Goal: Transaction & Acquisition: Purchase product/service

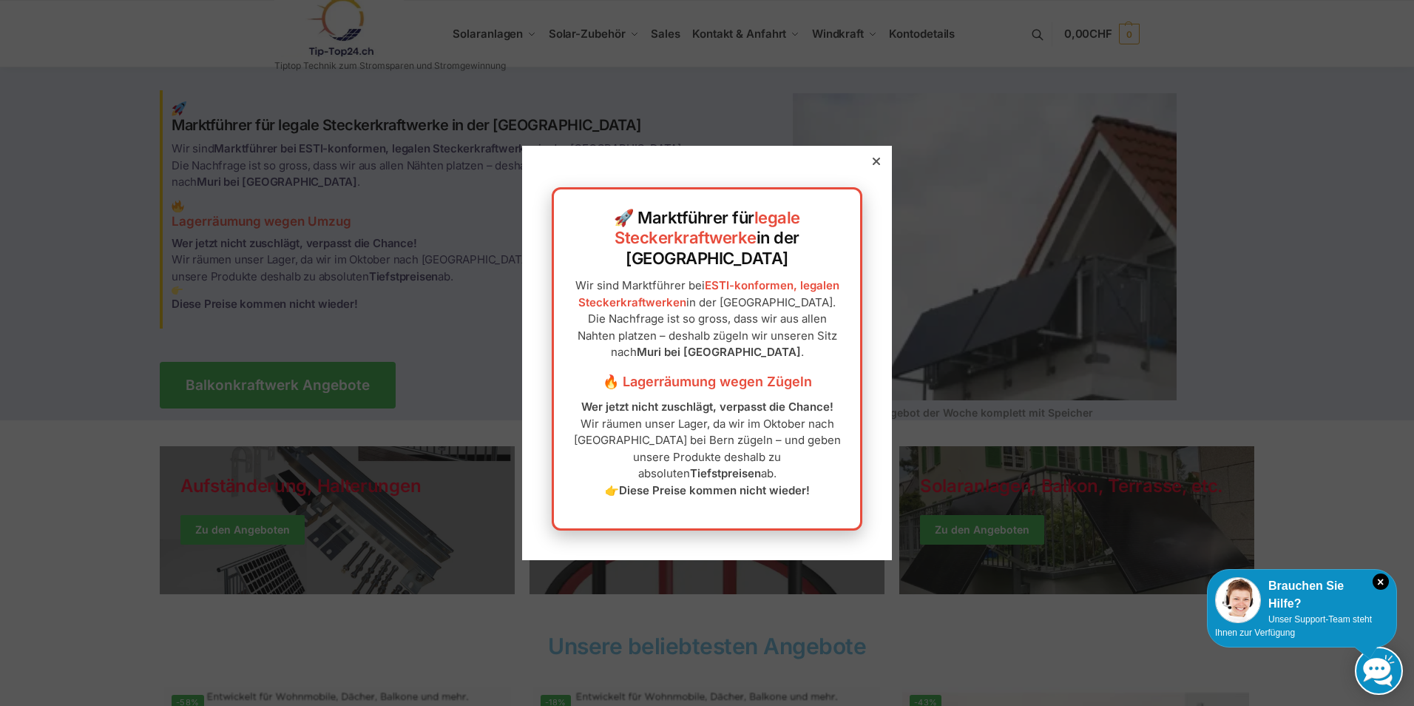
click at [873, 165] on icon at bounding box center [876, 161] width 7 height 7
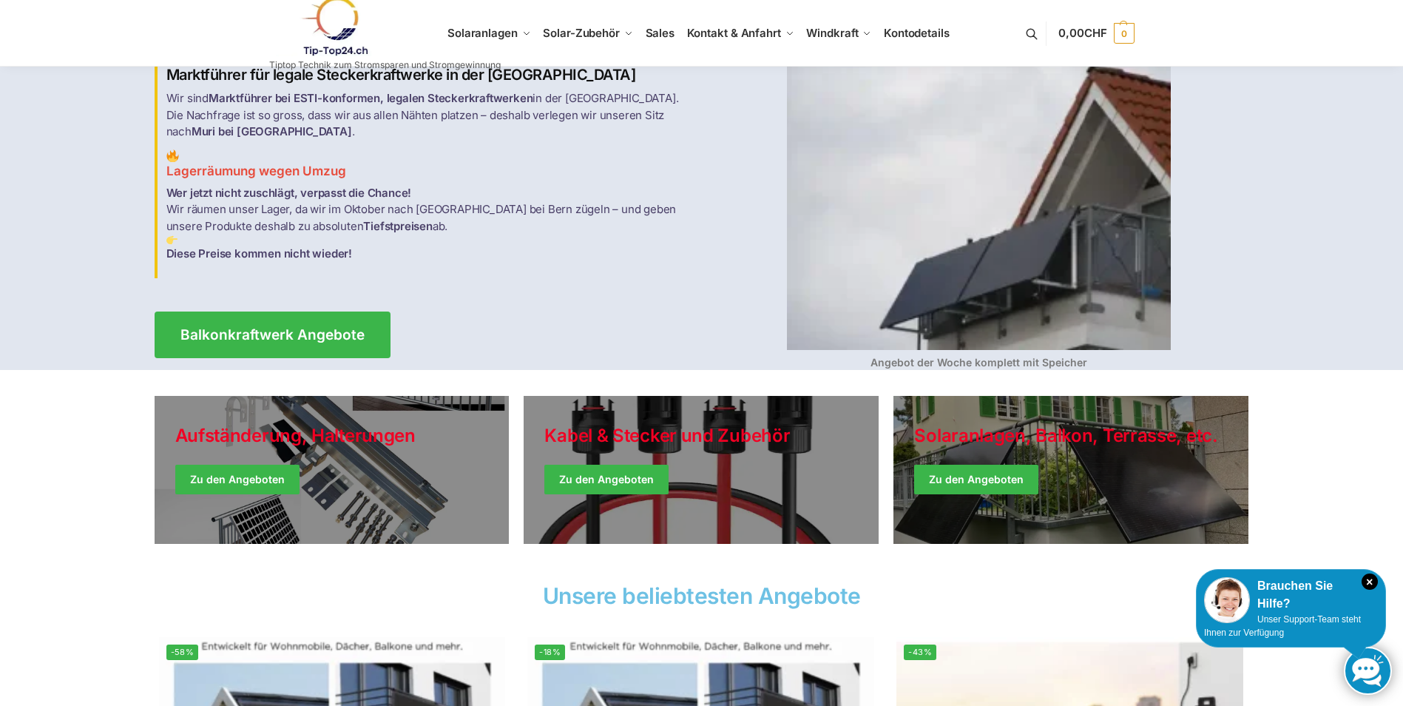
scroll to position [74, 0]
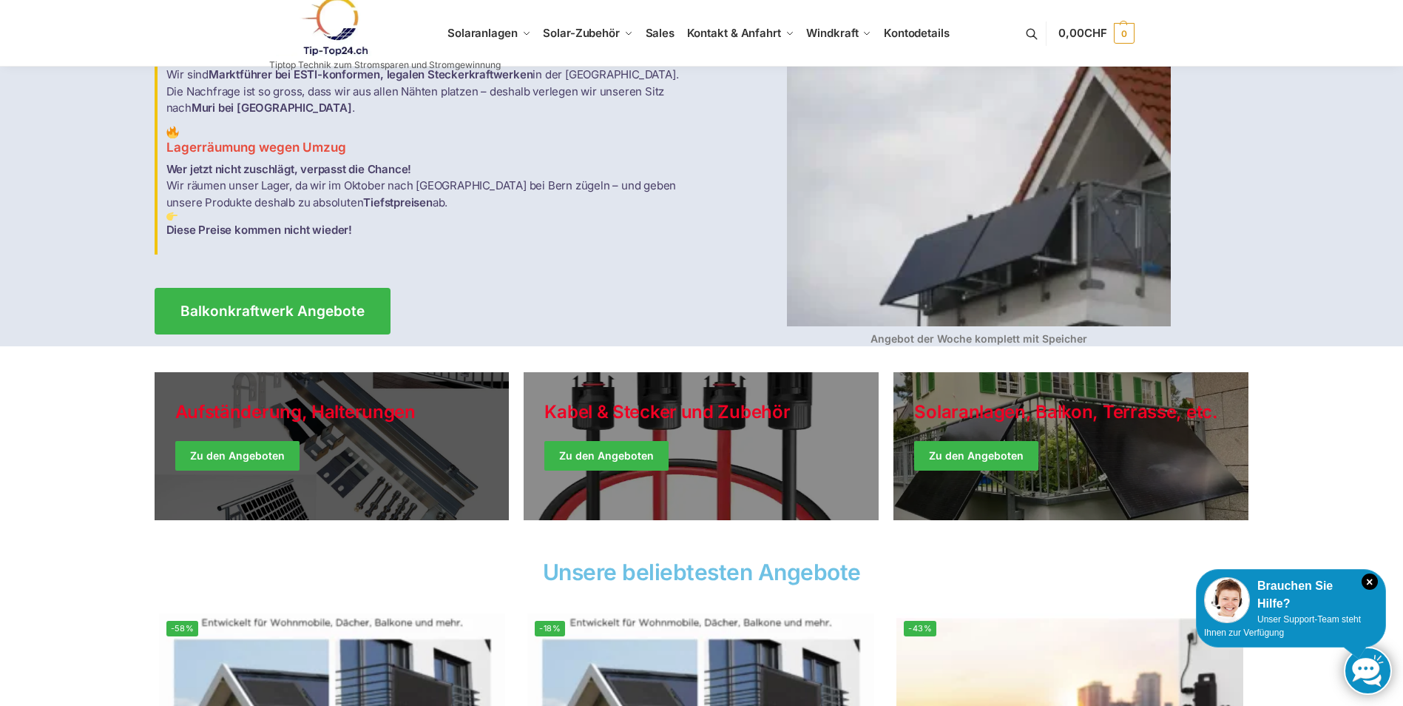
click at [244, 453] on link "Holiday Style" at bounding box center [332, 446] width 355 height 148
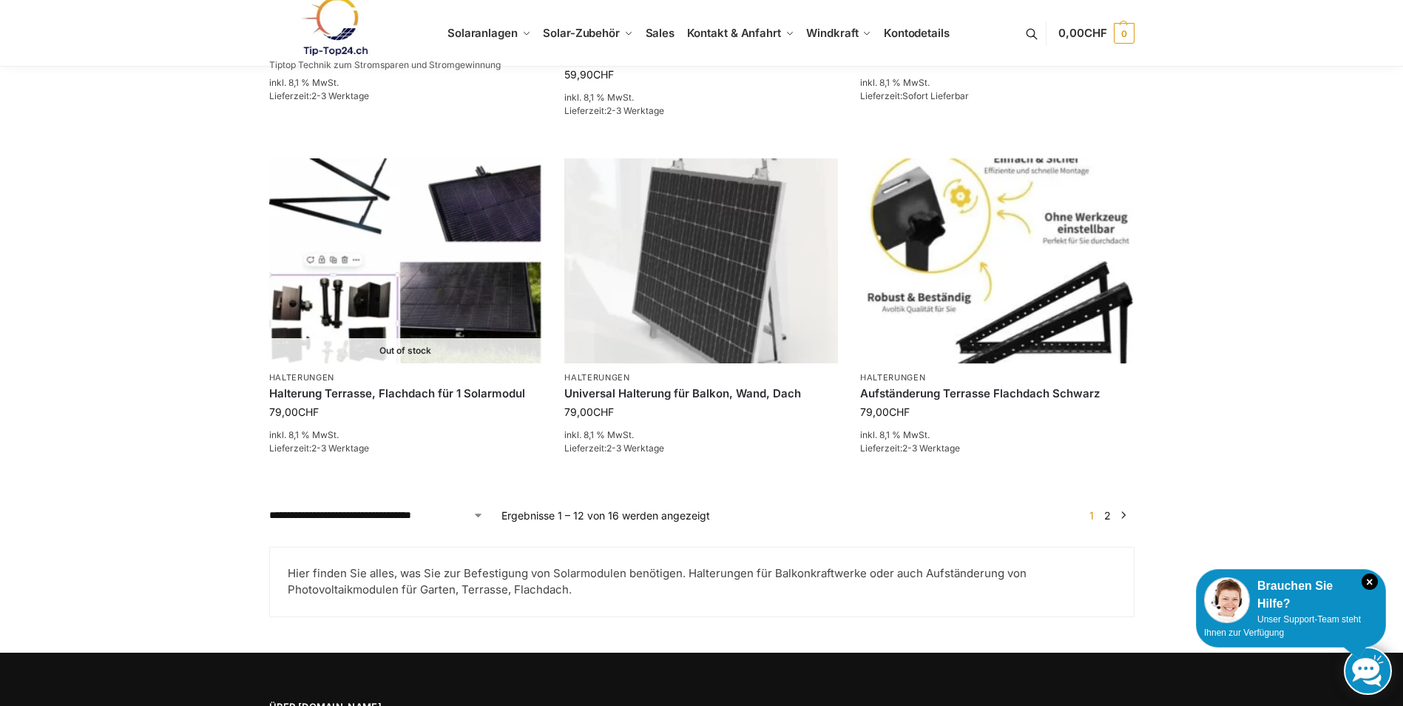
scroll to position [1479, 0]
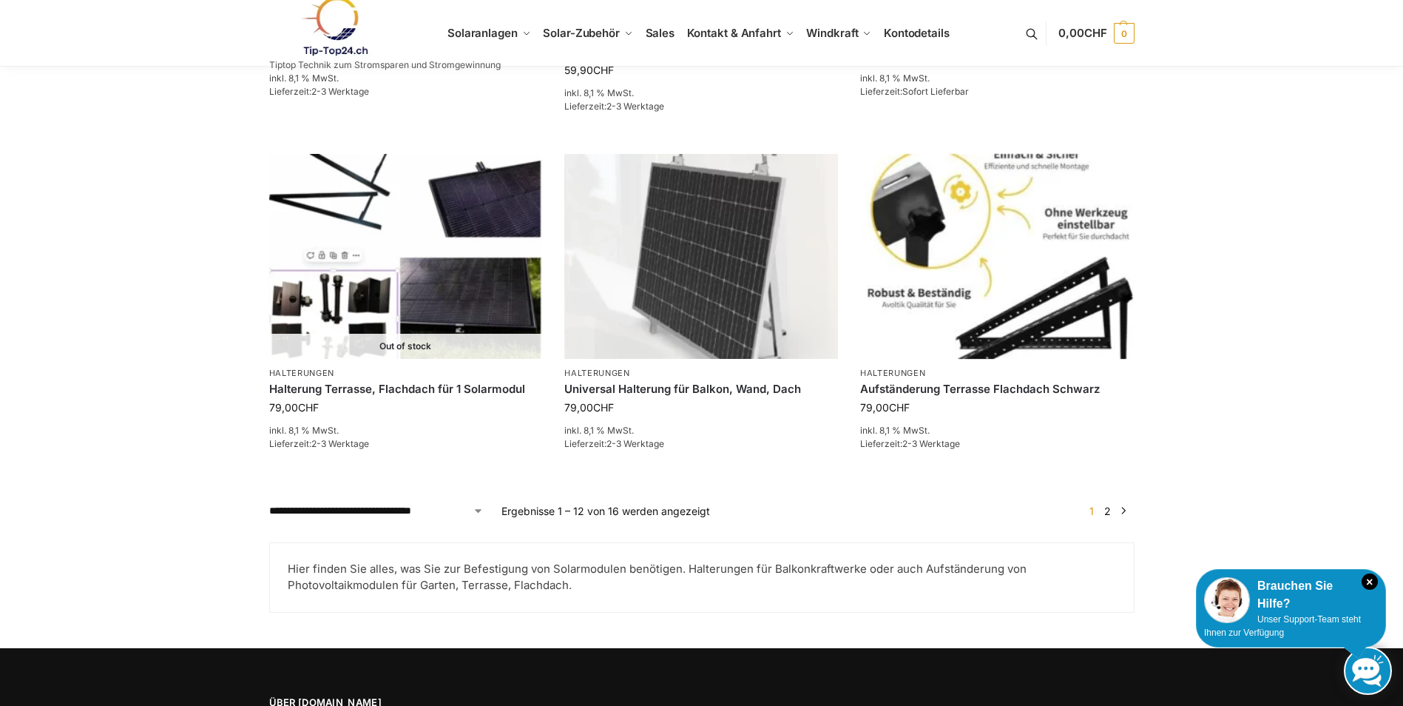
click at [1110, 510] on link "2" at bounding box center [1108, 510] width 14 height 13
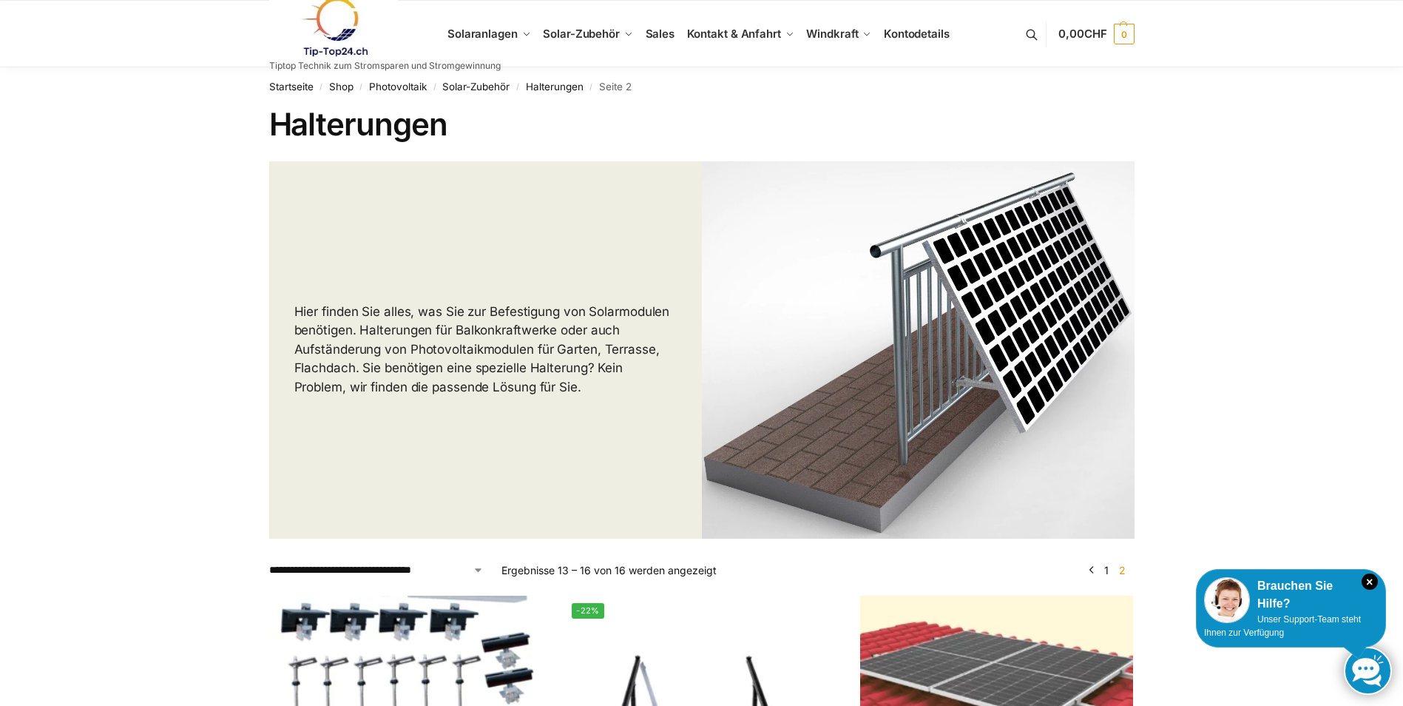
click at [489, 31] on link at bounding box center [385, 27] width 232 height 60
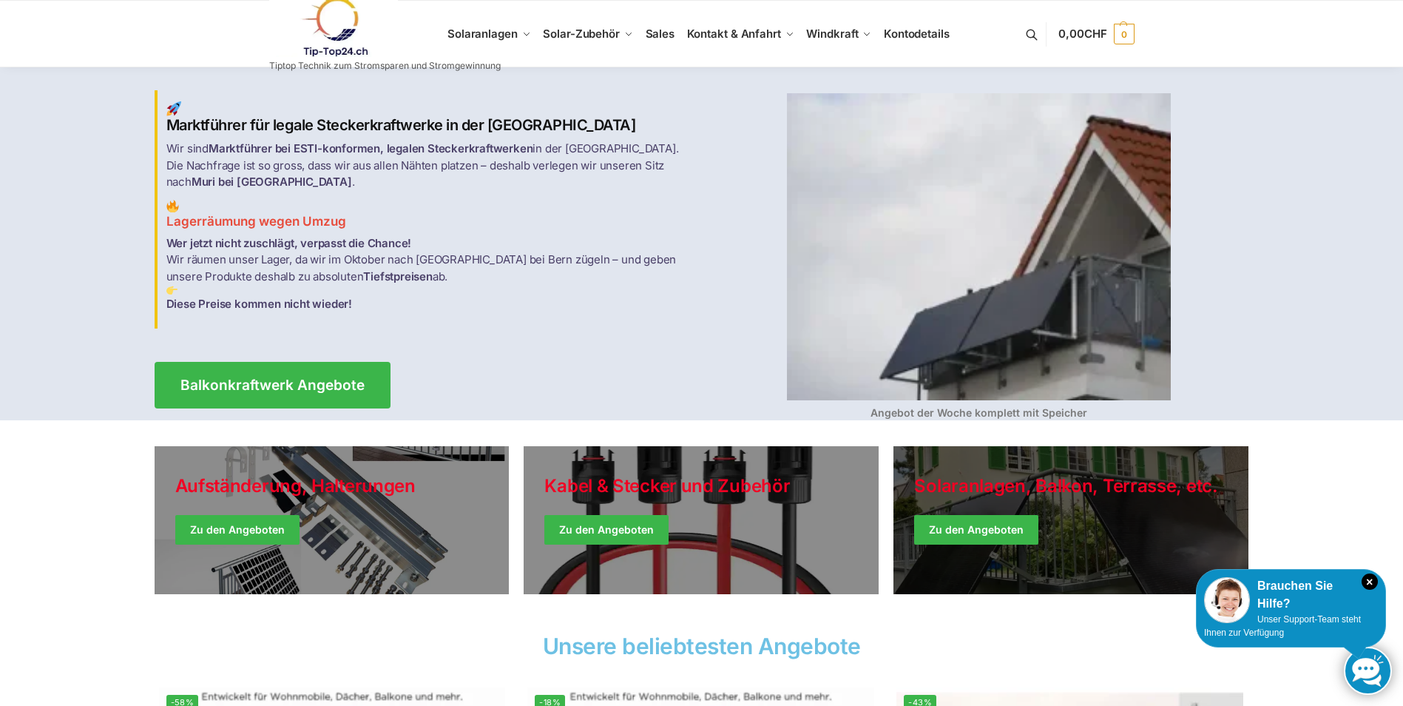
click at [964, 532] on link "Winter Jackets" at bounding box center [1070, 520] width 355 height 148
